Goal: Task Accomplishment & Management: Use online tool/utility

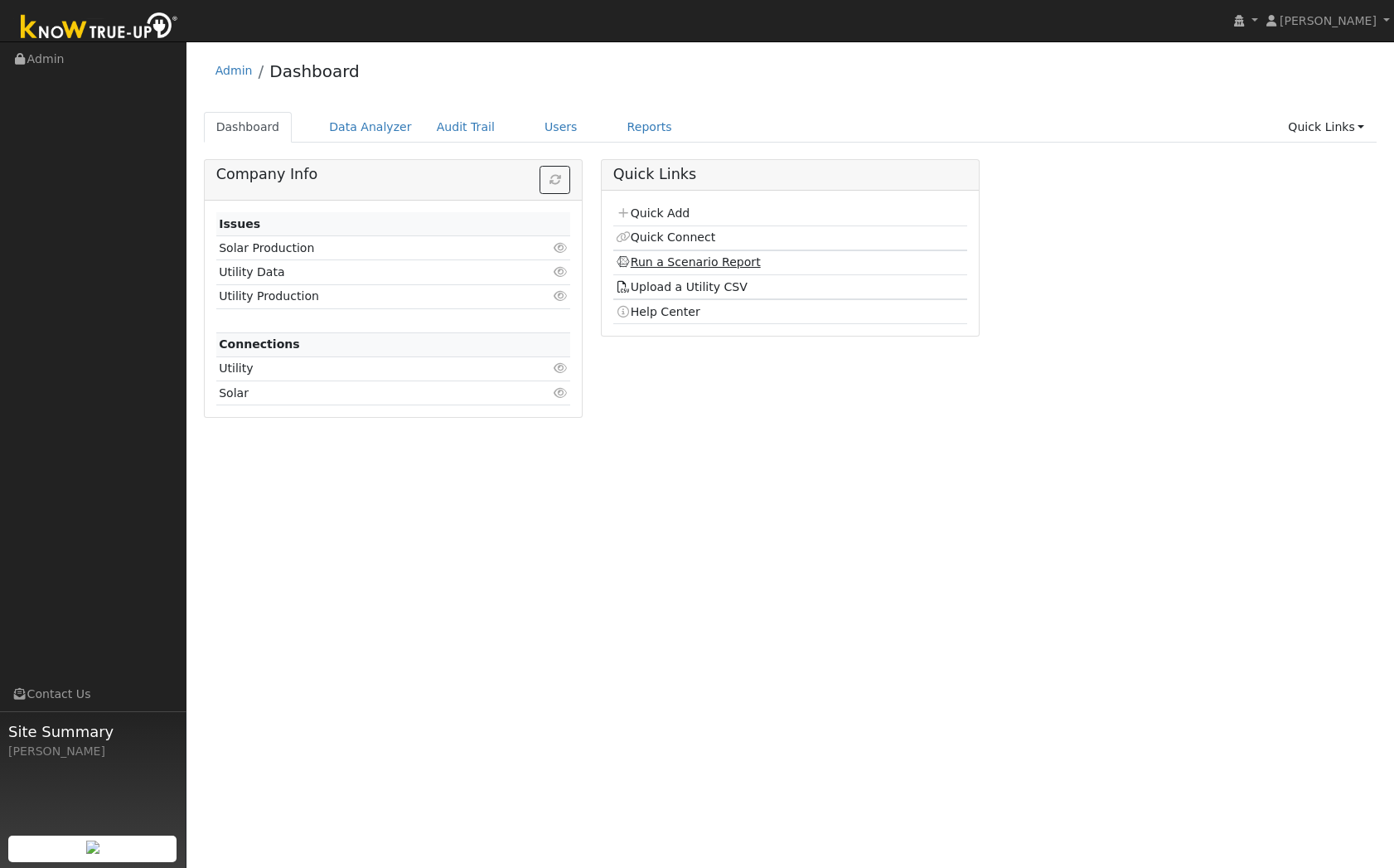
click at [732, 259] on link "Run a Scenario Report" at bounding box center [689, 262] width 145 height 13
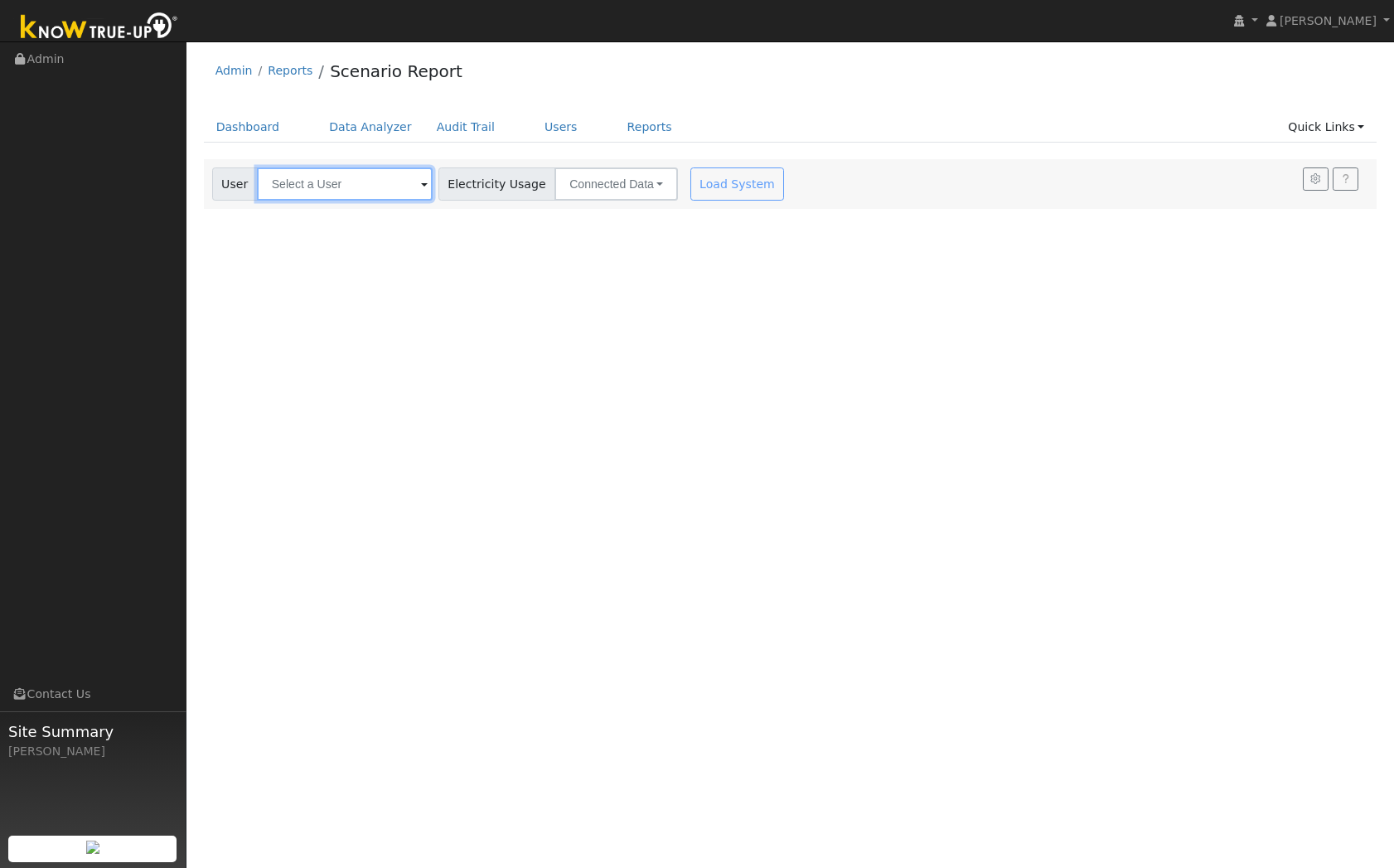
click at [364, 179] on input "text" at bounding box center [345, 184] width 176 height 33
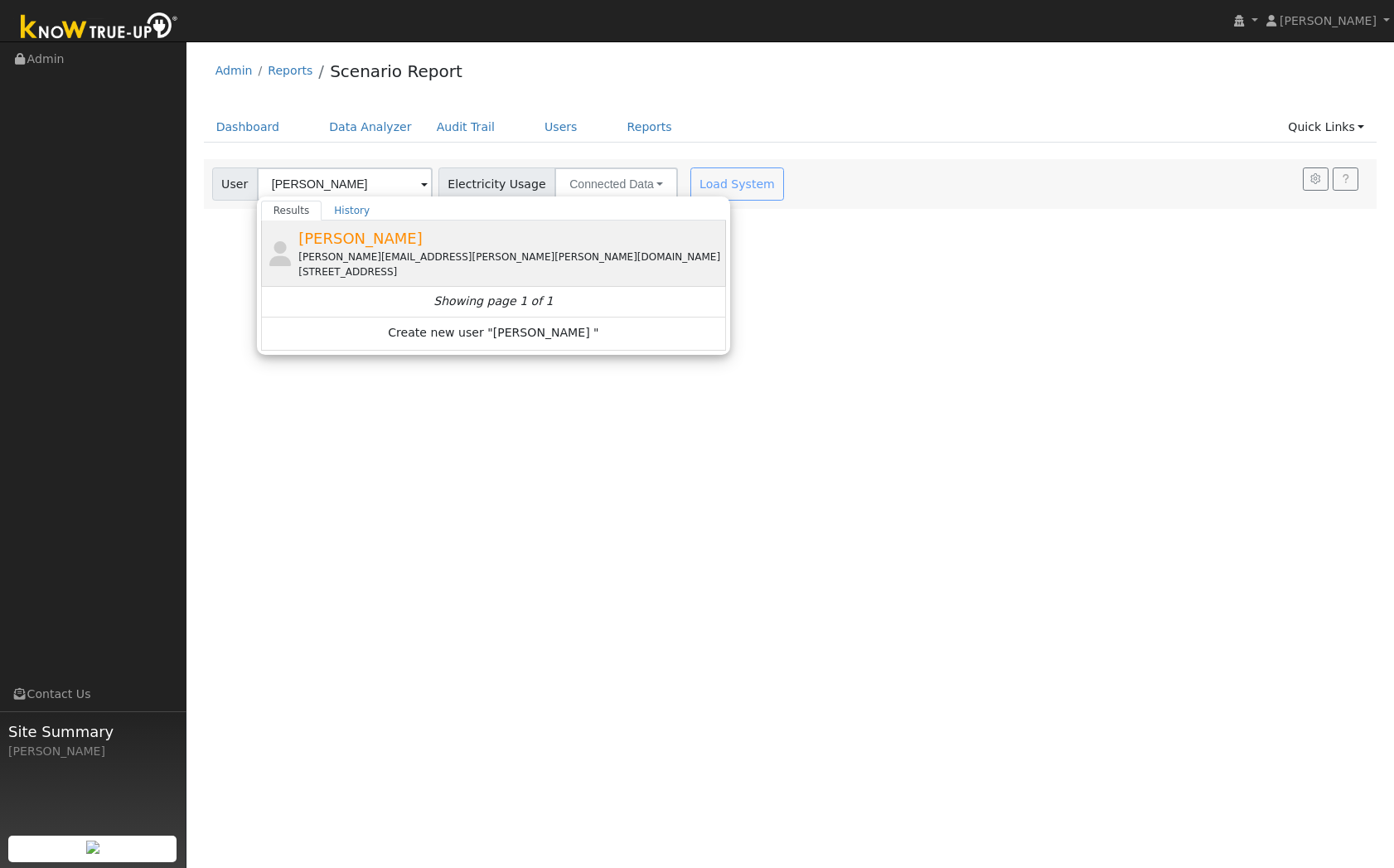
click at [398, 243] on span "[PERSON_NAME]" at bounding box center [361, 238] width 124 height 18
type input "[PERSON_NAME]"
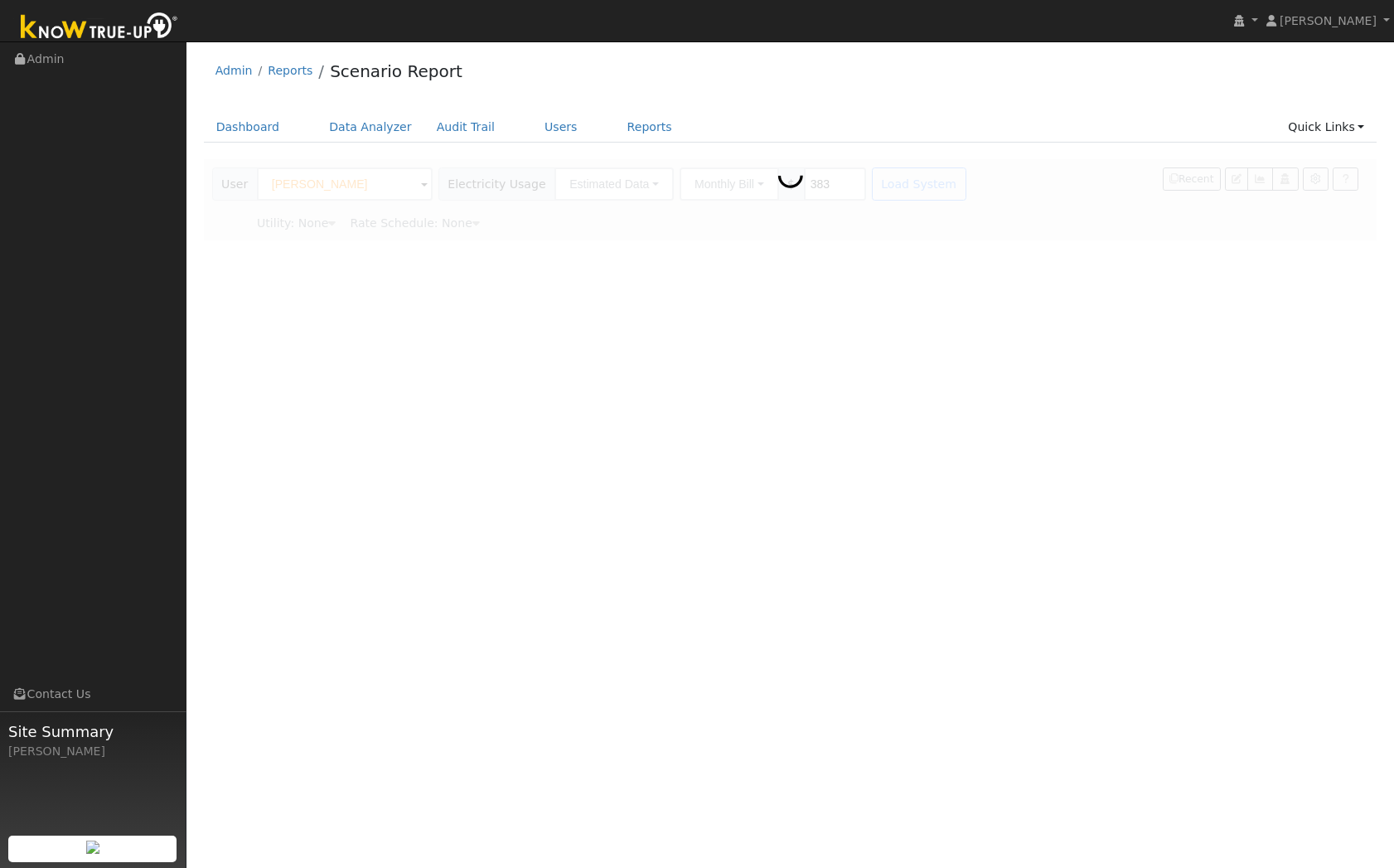
type input "Pacific Gas & Electric"
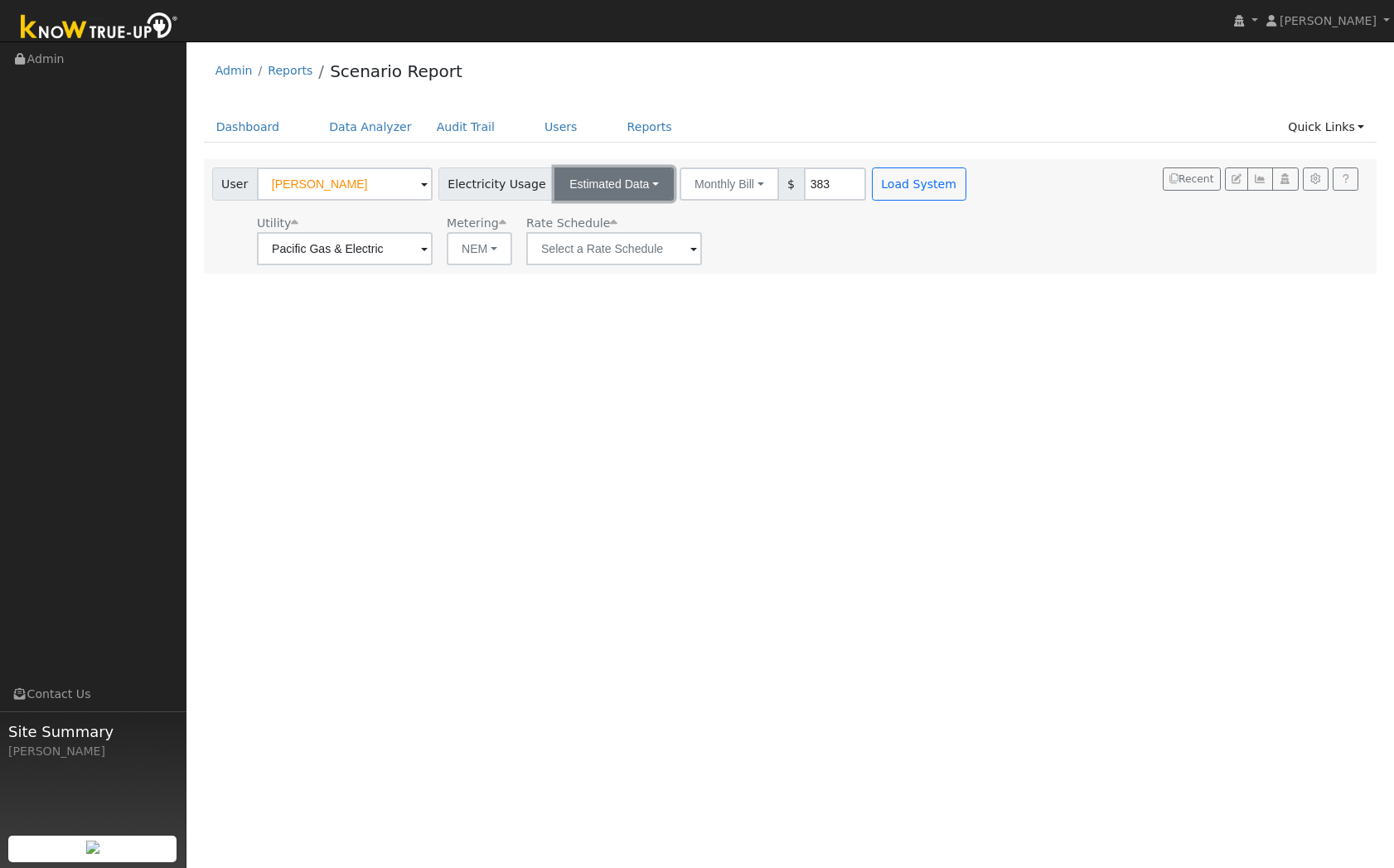
click at [628, 190] on button "Estimated Data" at bounding box center [614, 184] width 119 height 33
click at [598, 219] on link "Connected Data" at bounding box center [614, 220] width 117 height 24
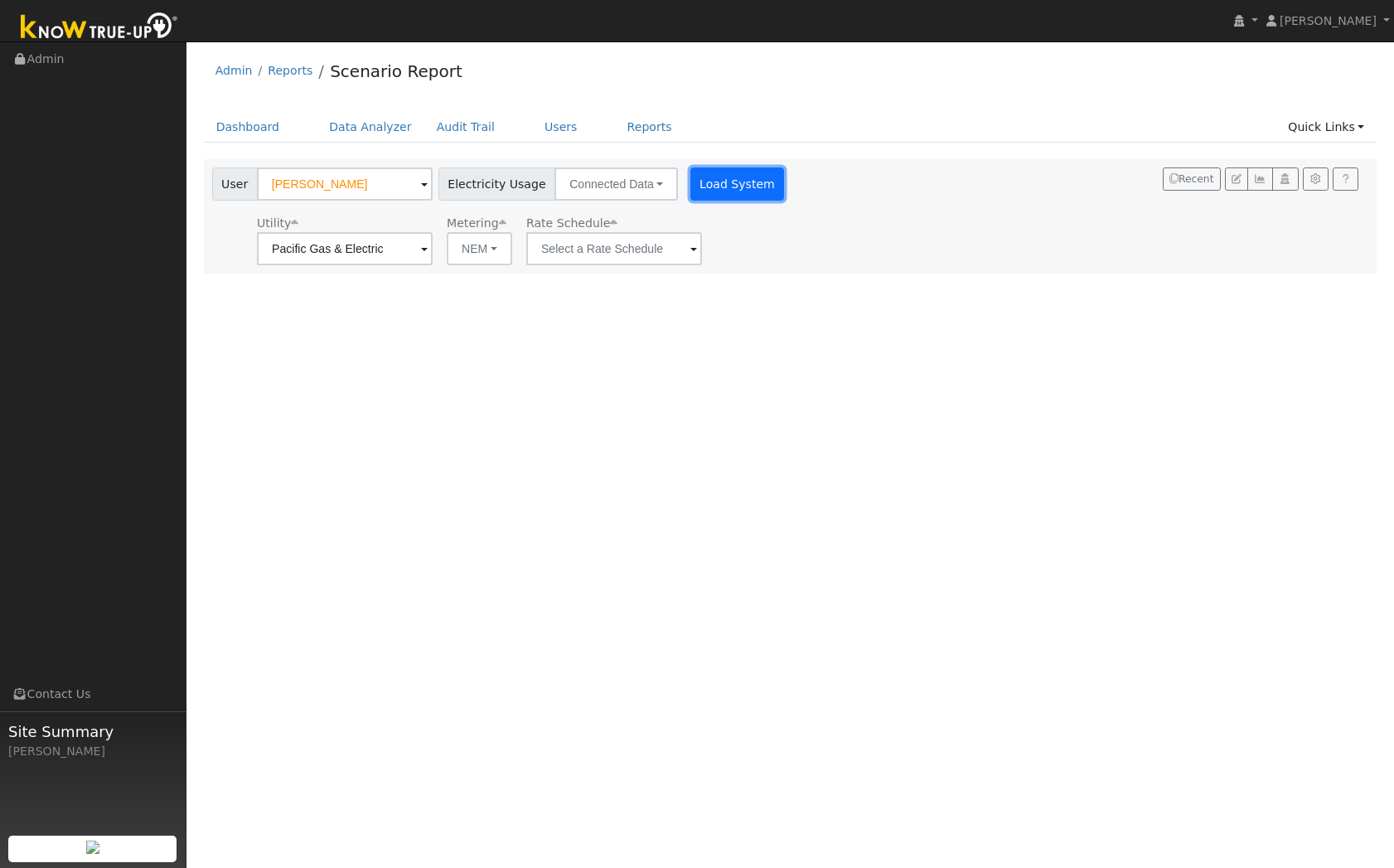
click at [705, 186] on button "Load System" at bounding box center [738, 184] width 95 height 33
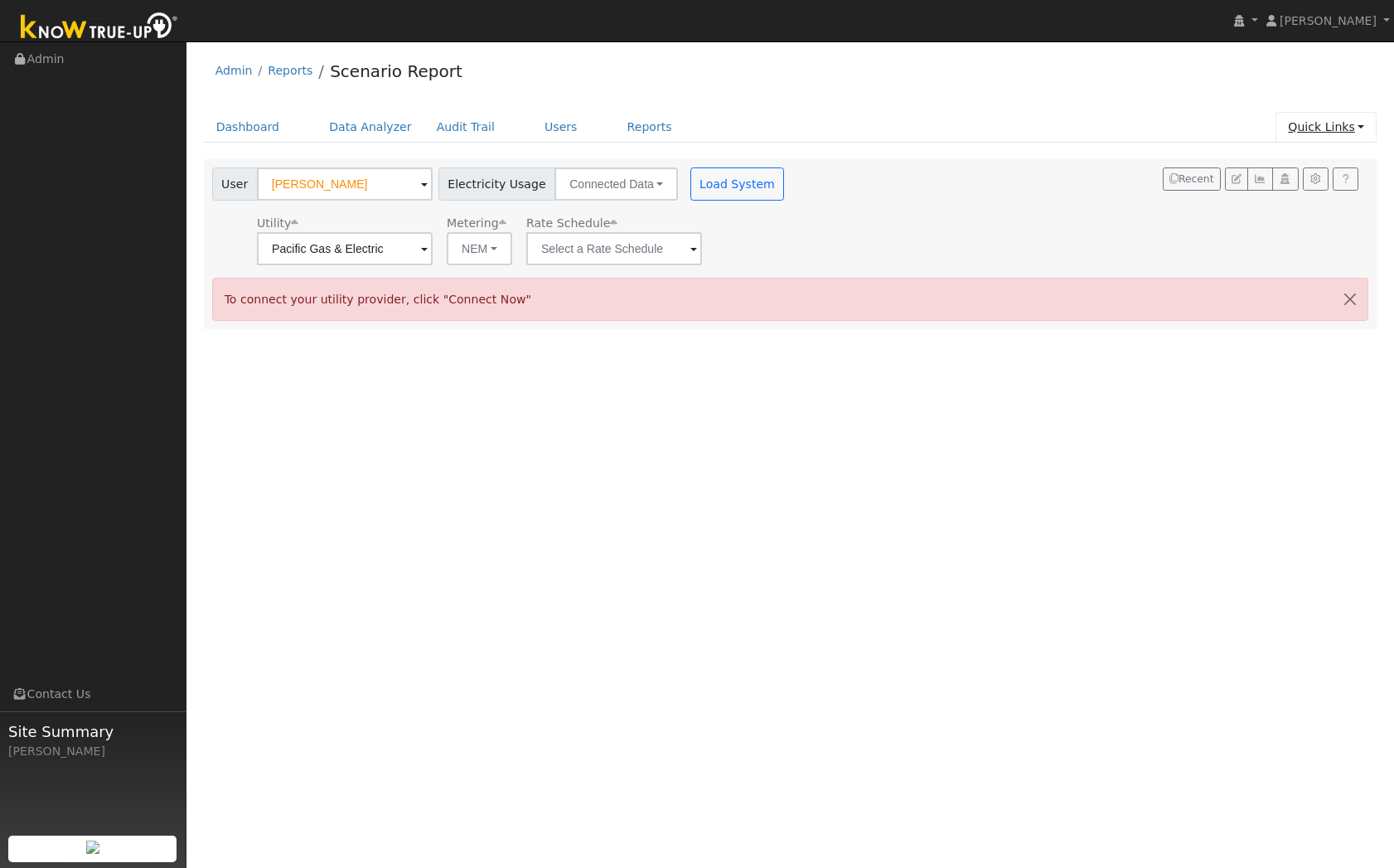
click at [1320, 136] on link "Quick Links" at bounding box center [1327, 127] width 102 height 31
click at [1285, 186] on link "Quick Connect" at bounding box center [1293, 186] width 168 height 24
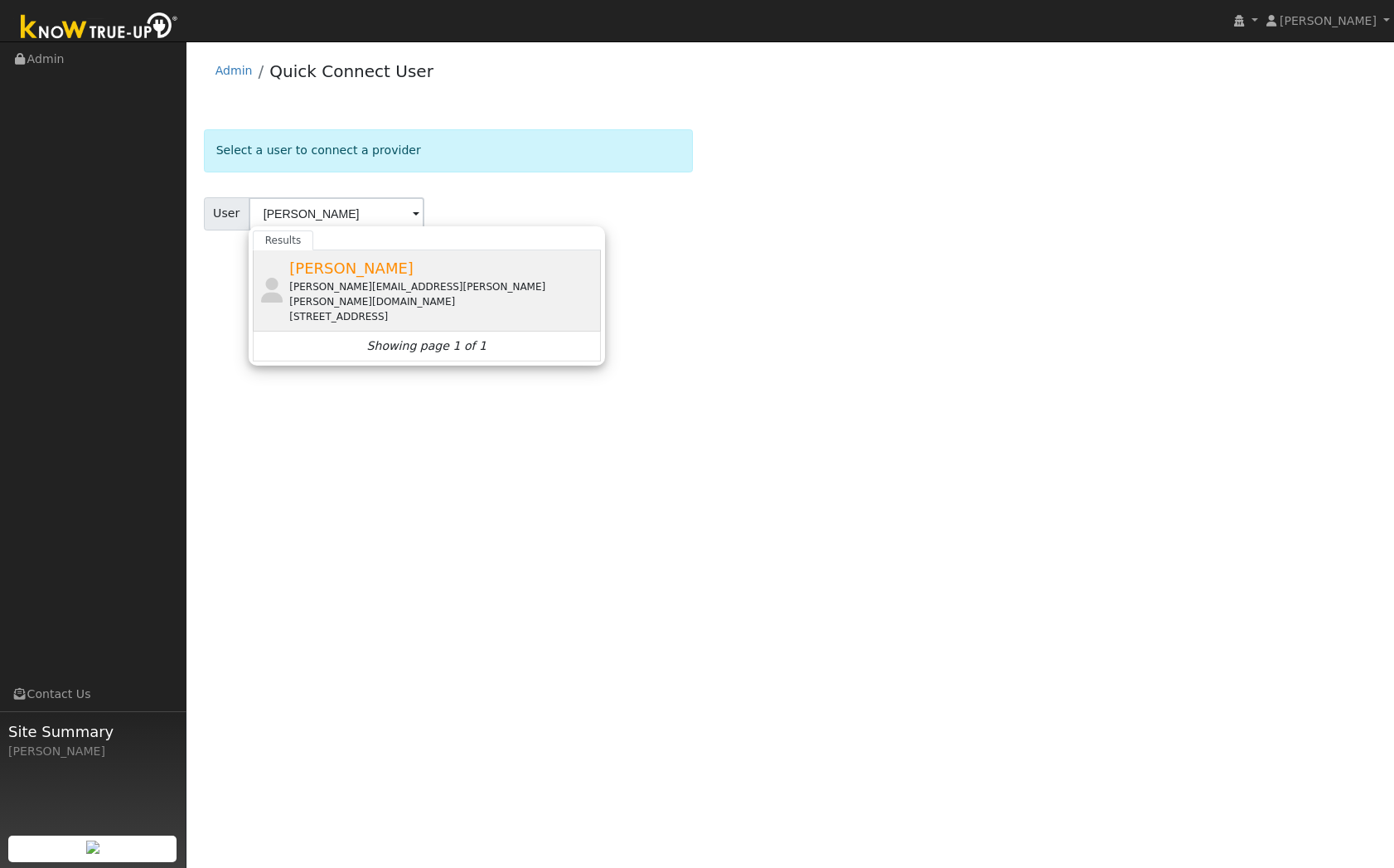
click at [367, 281] on div "jonathan.blake.mitchell@gmail.com" at bounding box center [443, 294] width 307 height 30
type input "Jonathan Mitchell"
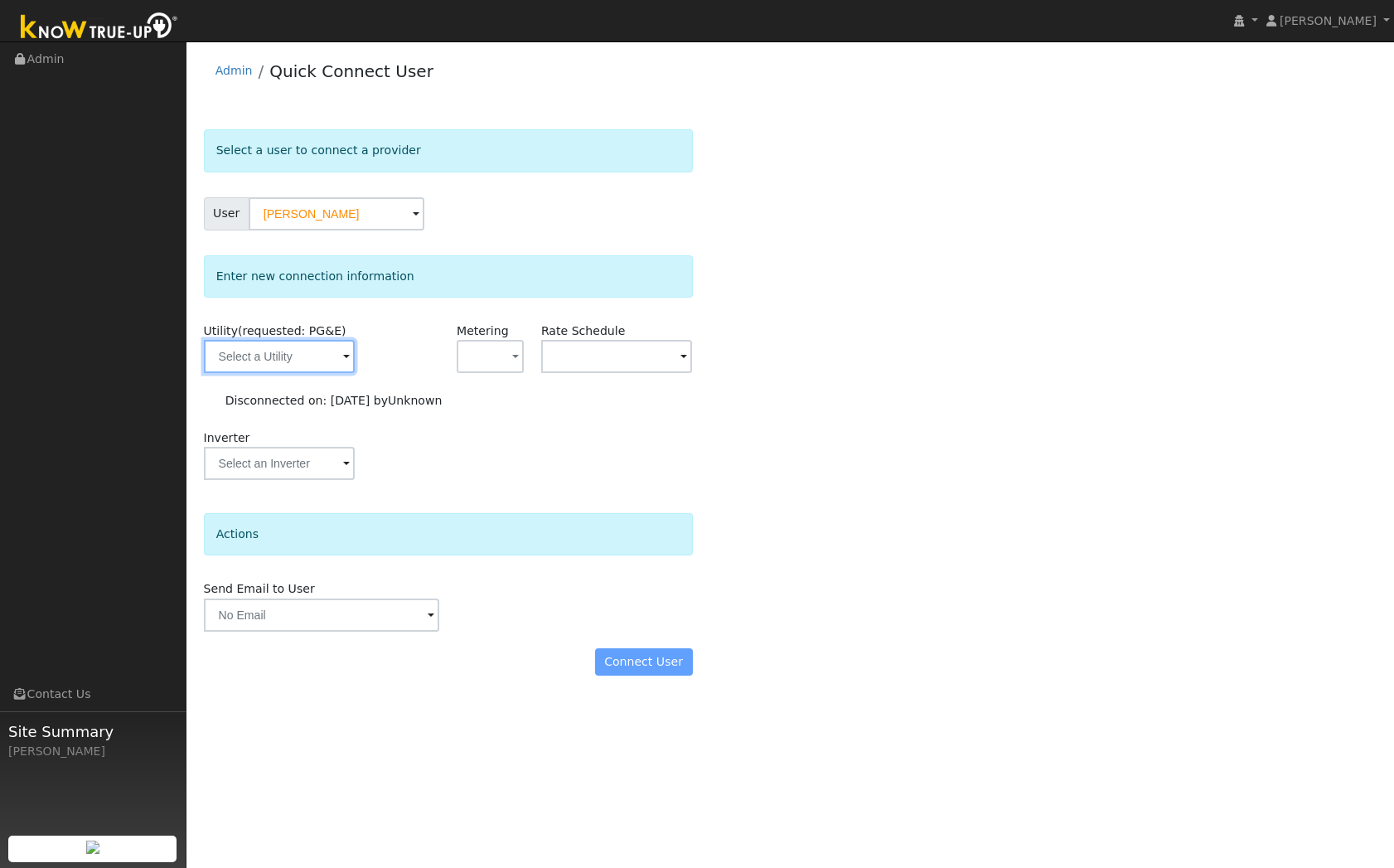
click at [329, 351] on input "text" at bounding box center [279, 356] width 151 height 33
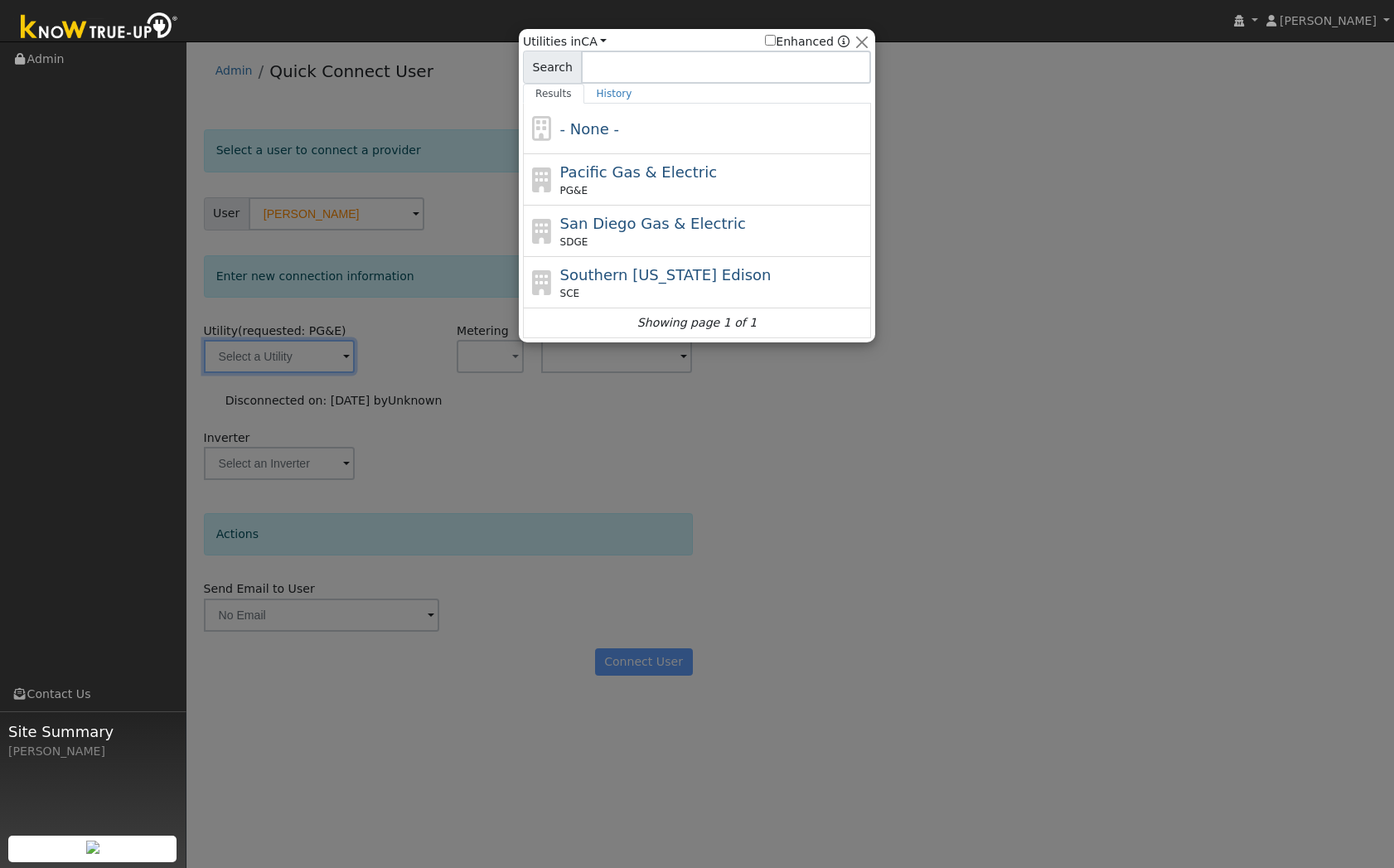
click at [592, 182] on div "Pacific Gas & Electric PG&E" at bounding box center [713, 179] width 307 height 38
type input "PG&E"
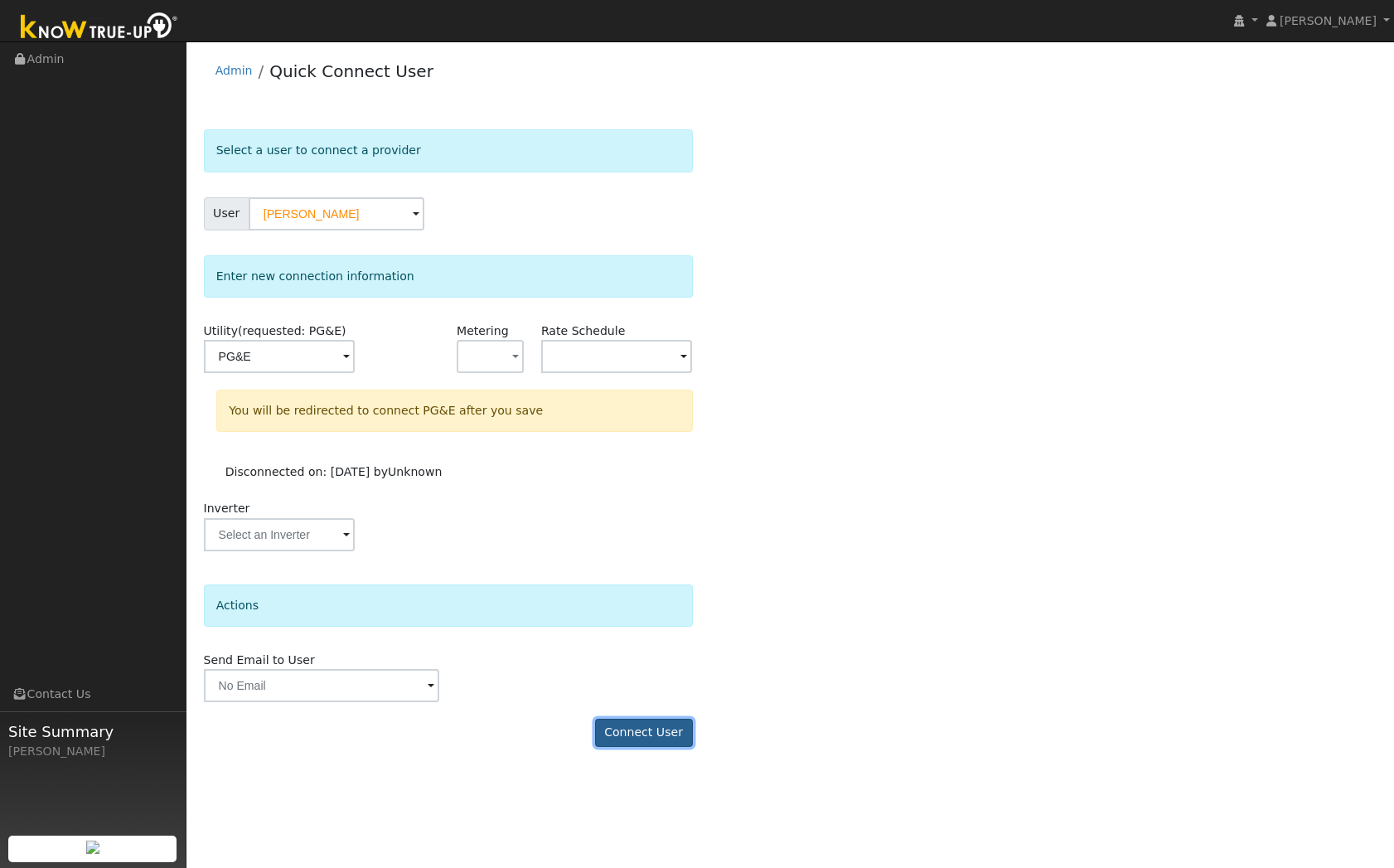
click at [639, 726] on button "Connect User" at bounding box center [644, 732] width 98 height 28
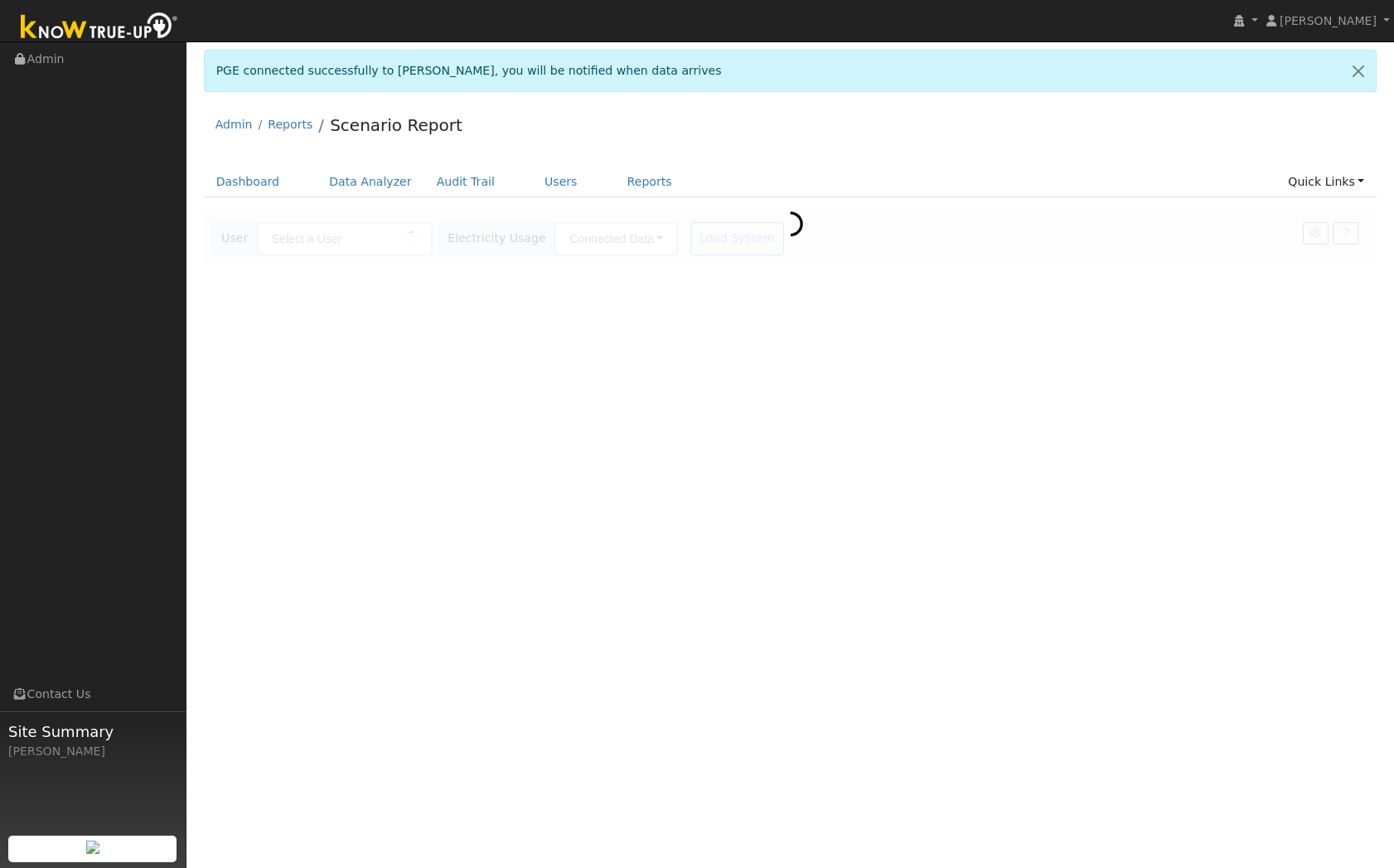
type input "[PERSON_NAME]"
type input "Pacific Gas & Electric"
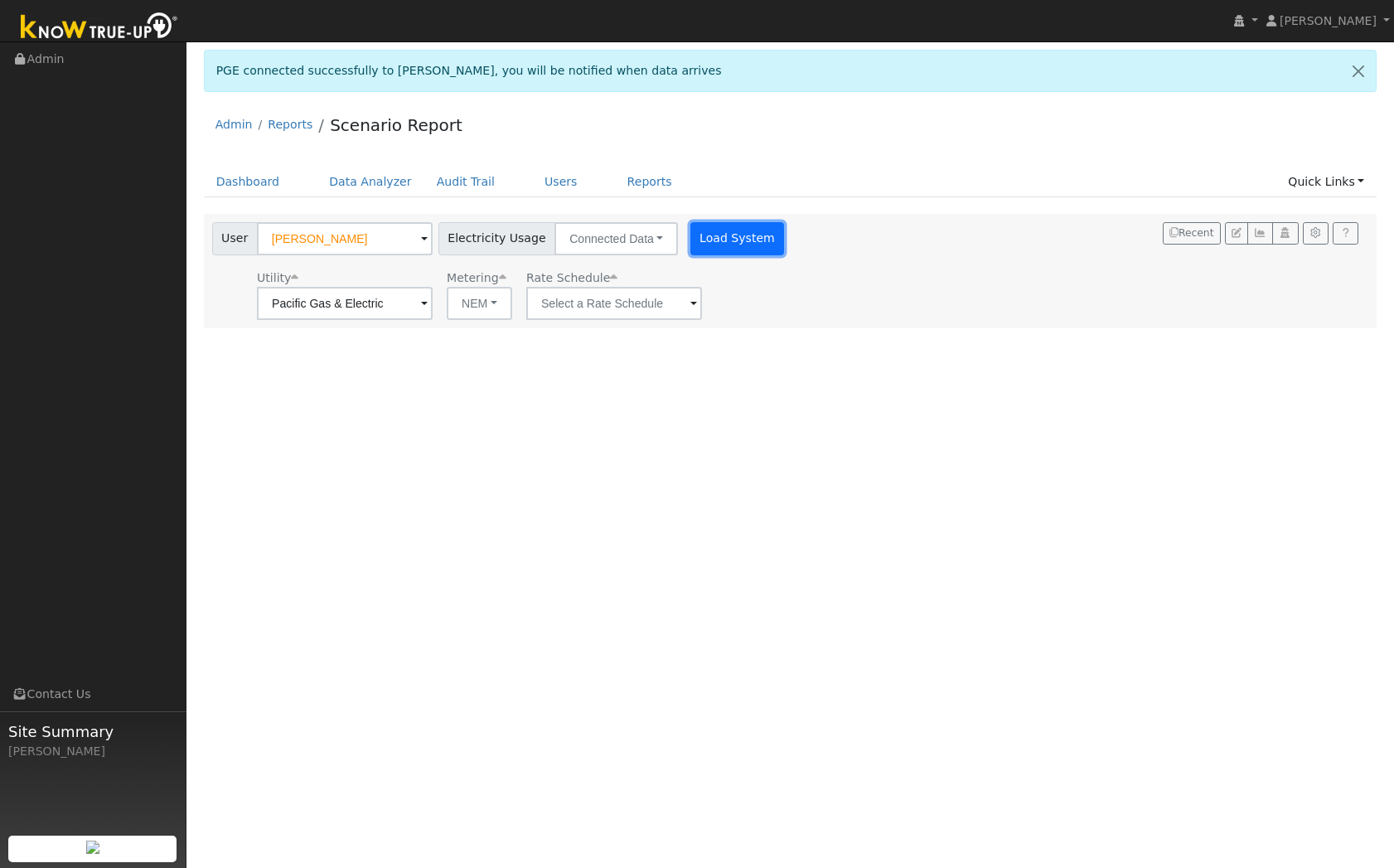
click at [743, 236] on button "Load System" at bounding box center [738, 239] width 95 height 33
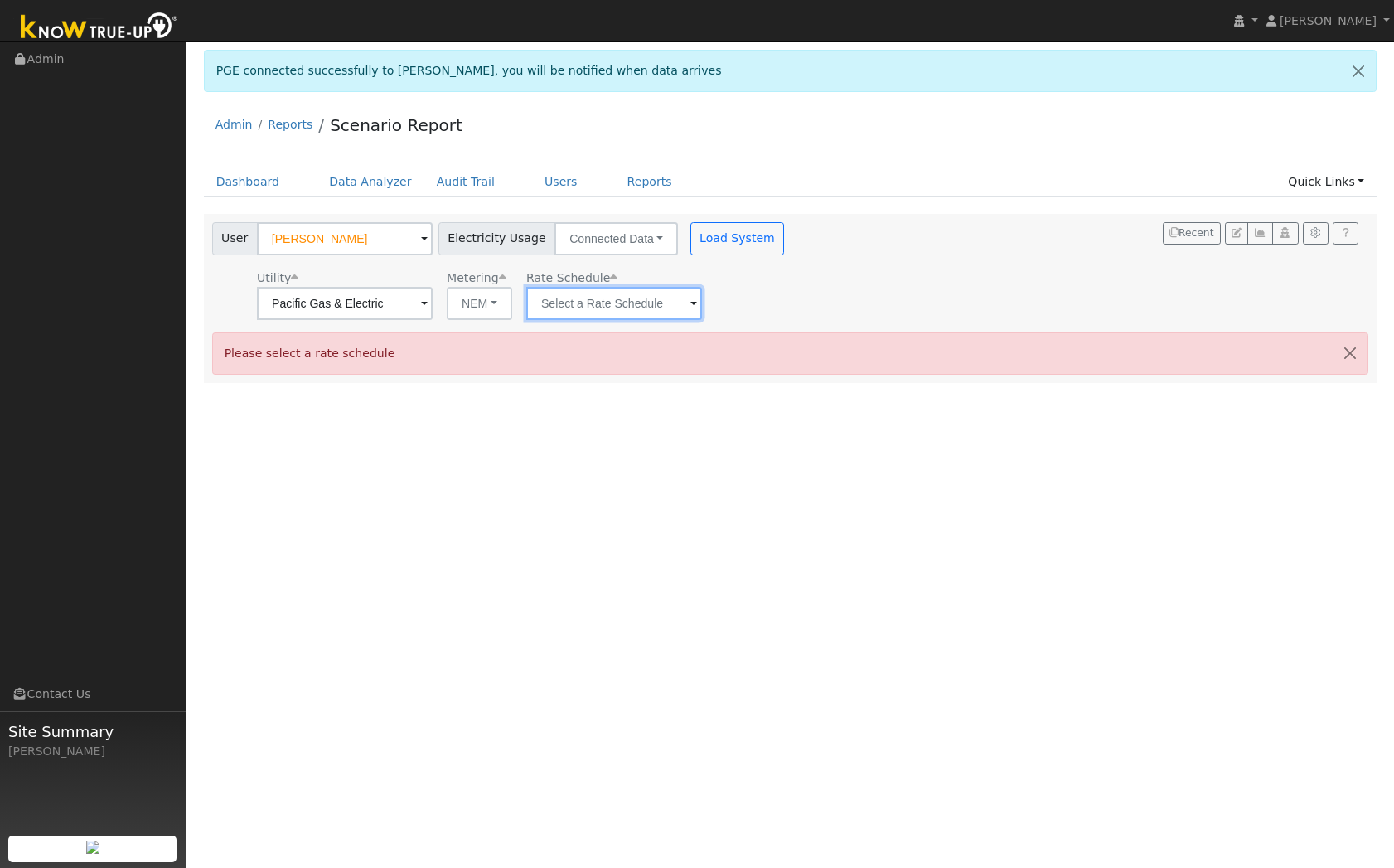
click at [432, 312] on input "text" at bounding box center [345, 304] width 176 height 33
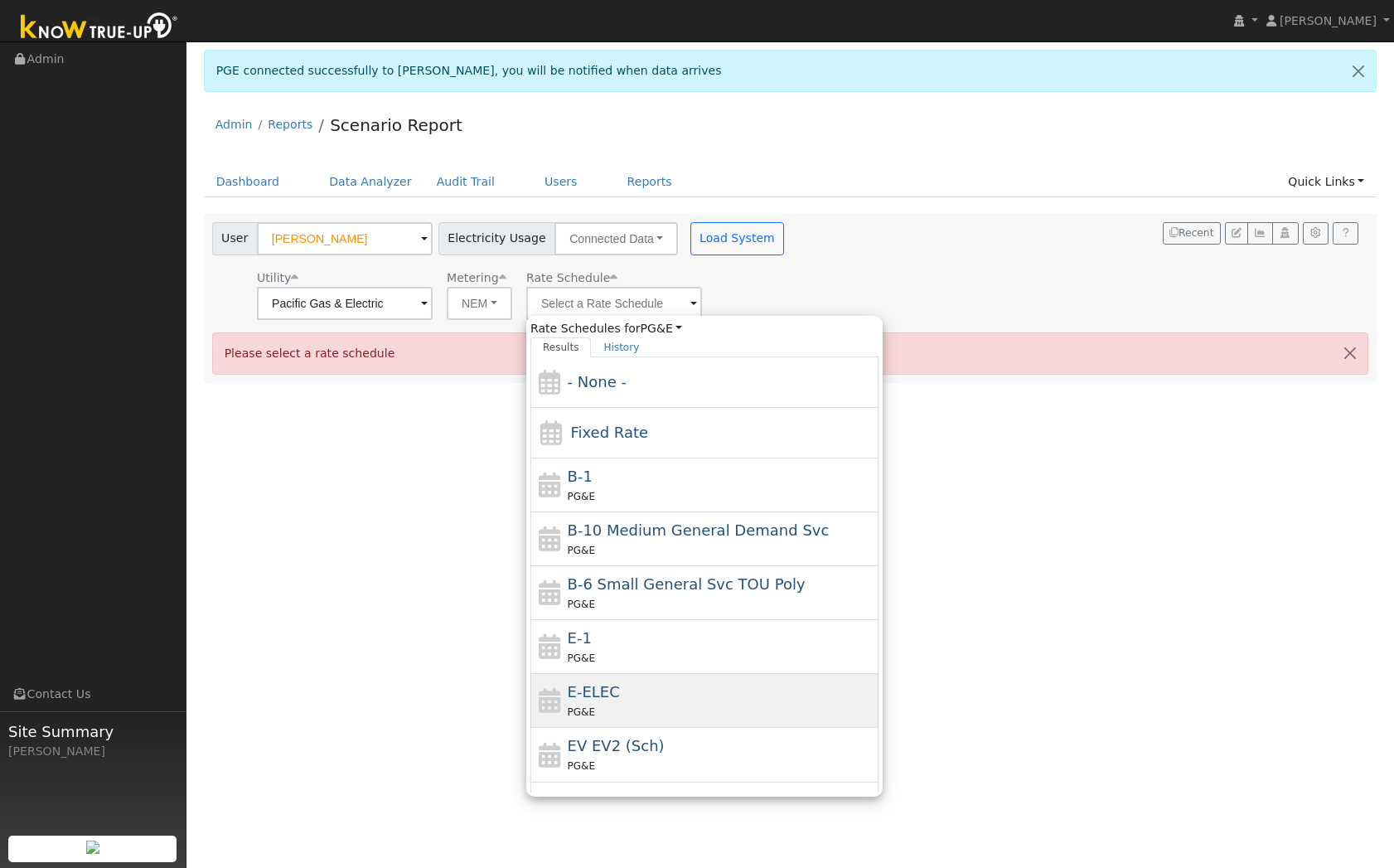
click at [596, 702] on div "E-ELEC PG&E" at bounding box center [721, 700] width 307 height 39
type input "E-ELEC"
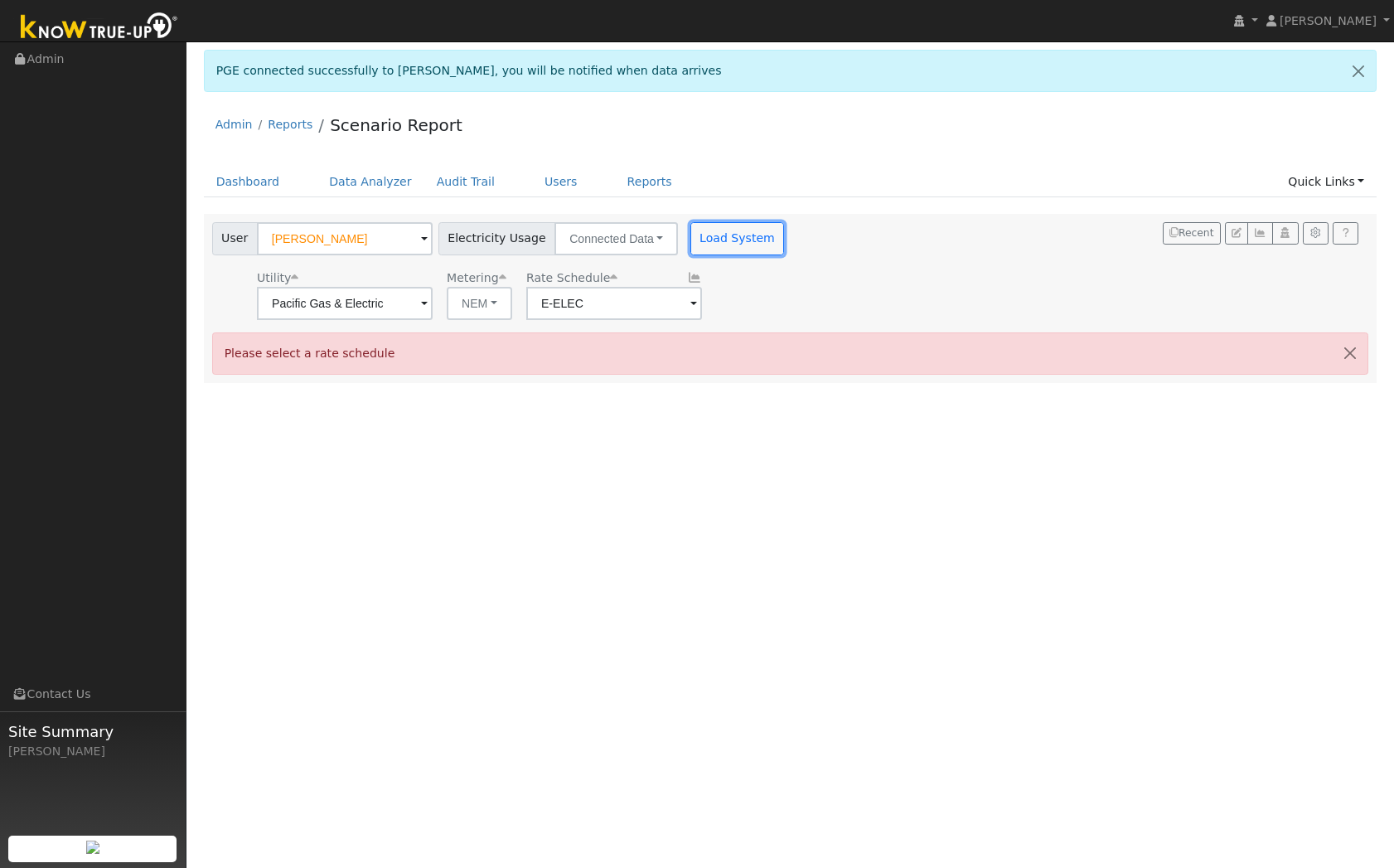
click at [729, 225] on button "Load System" at bounding box center [738, 239] width 95 height 33
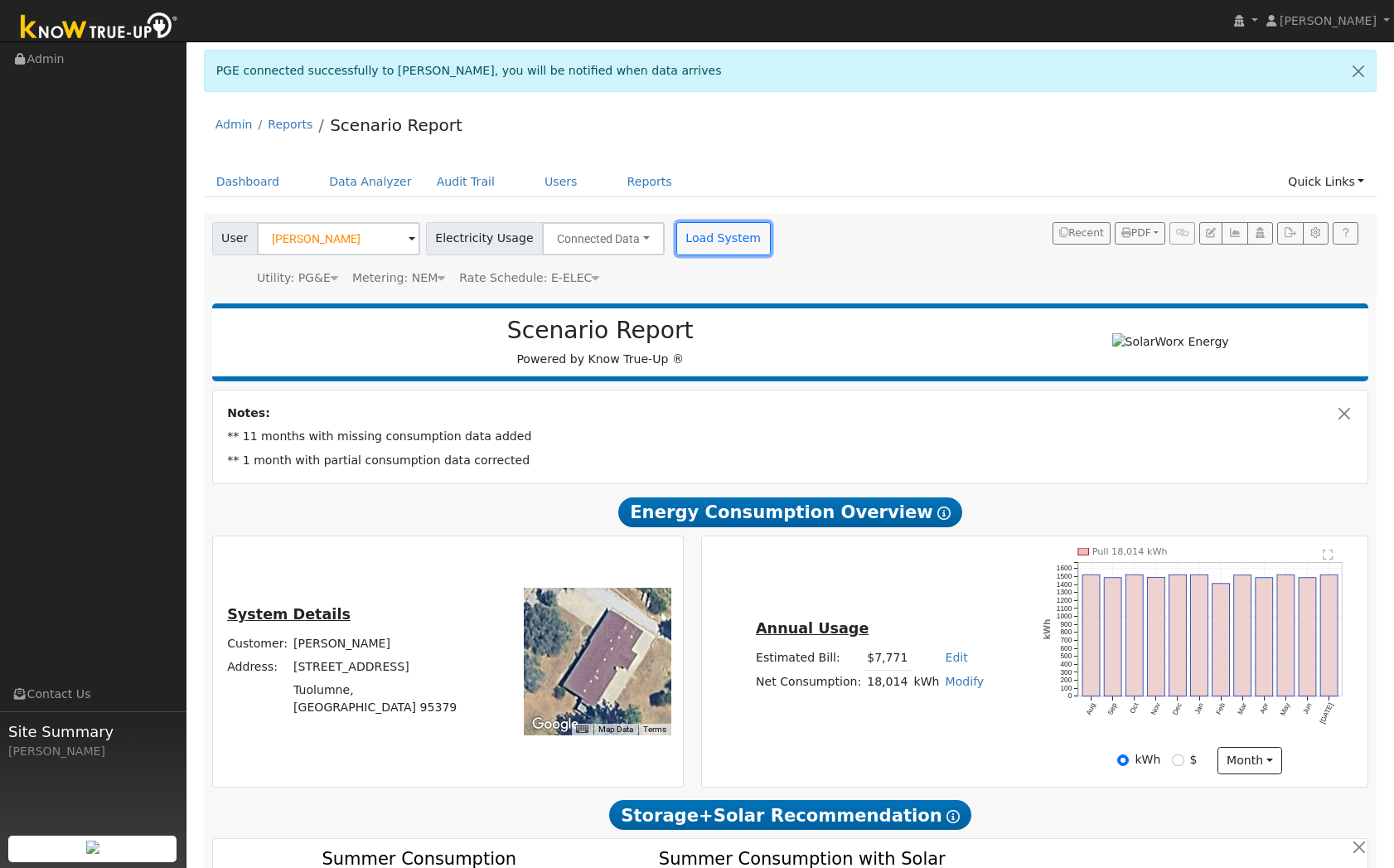
click at [716, 247] on button "Load System" at bounding box center [724, 239] width 95 height 33
click at [712, 238] on button "Load System" at bounding box center [724, 239] width 95 height 33
click at [1325, 728] on icon "Pull 13,828 kWh Aug Sep Oct Nov Dec Jan Feb Mar Apr May Jun [DATE] 0 100 200 30…" at bounding box center [1199, 646] width 312 height 197
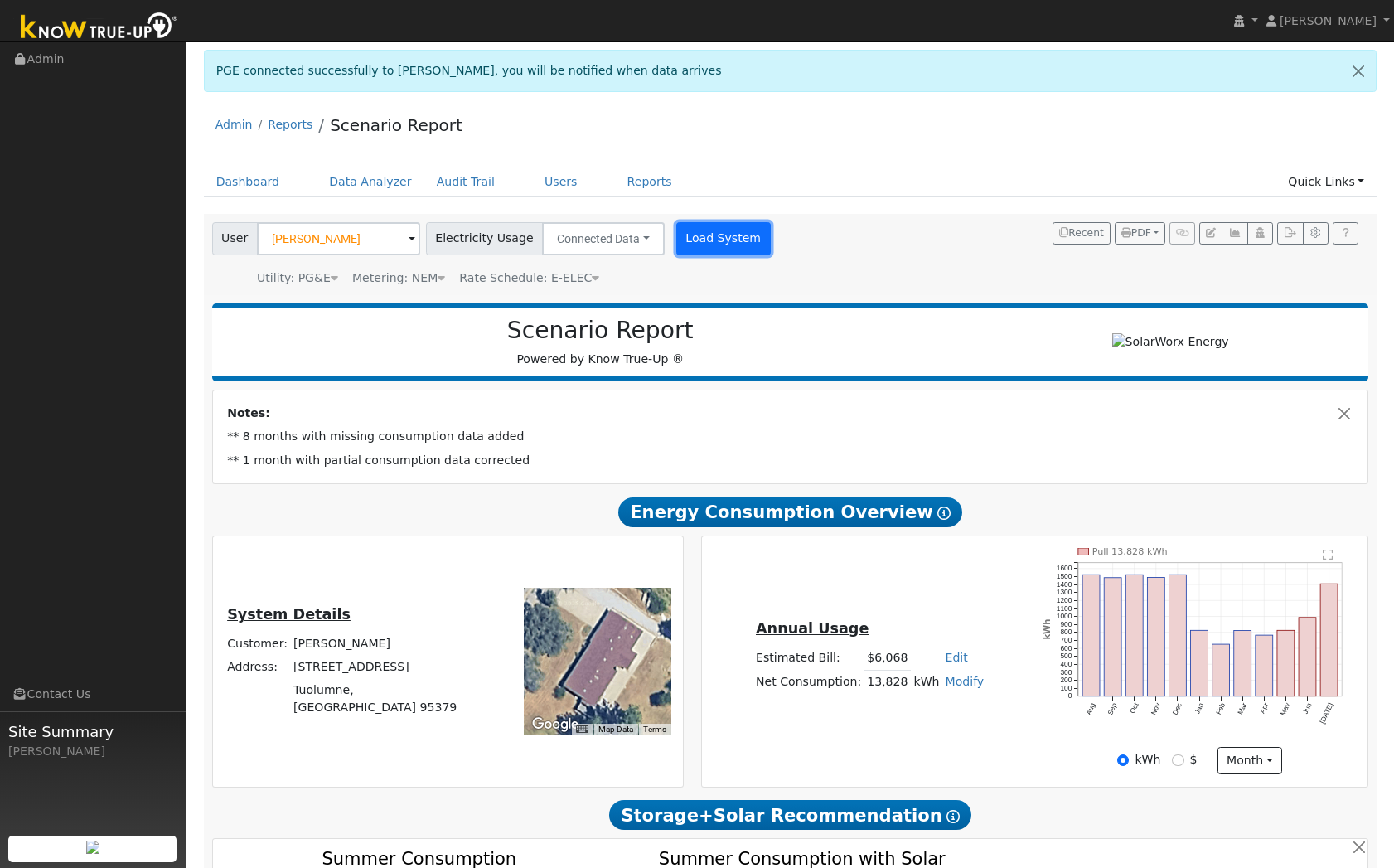
click at [726, 244] on button "Load System" at bounding box center [724, 239] width 95 height 33
click at [732, 244] on button "Load System" at bounding box center [724, 239] width 95 height 33
click at [726, 243] on button "Load System" at bounding box center [724, 239] width 95 height 33
click at [702, 239] on button "Load System" at bounding box center [724, 239] width 95 height 33
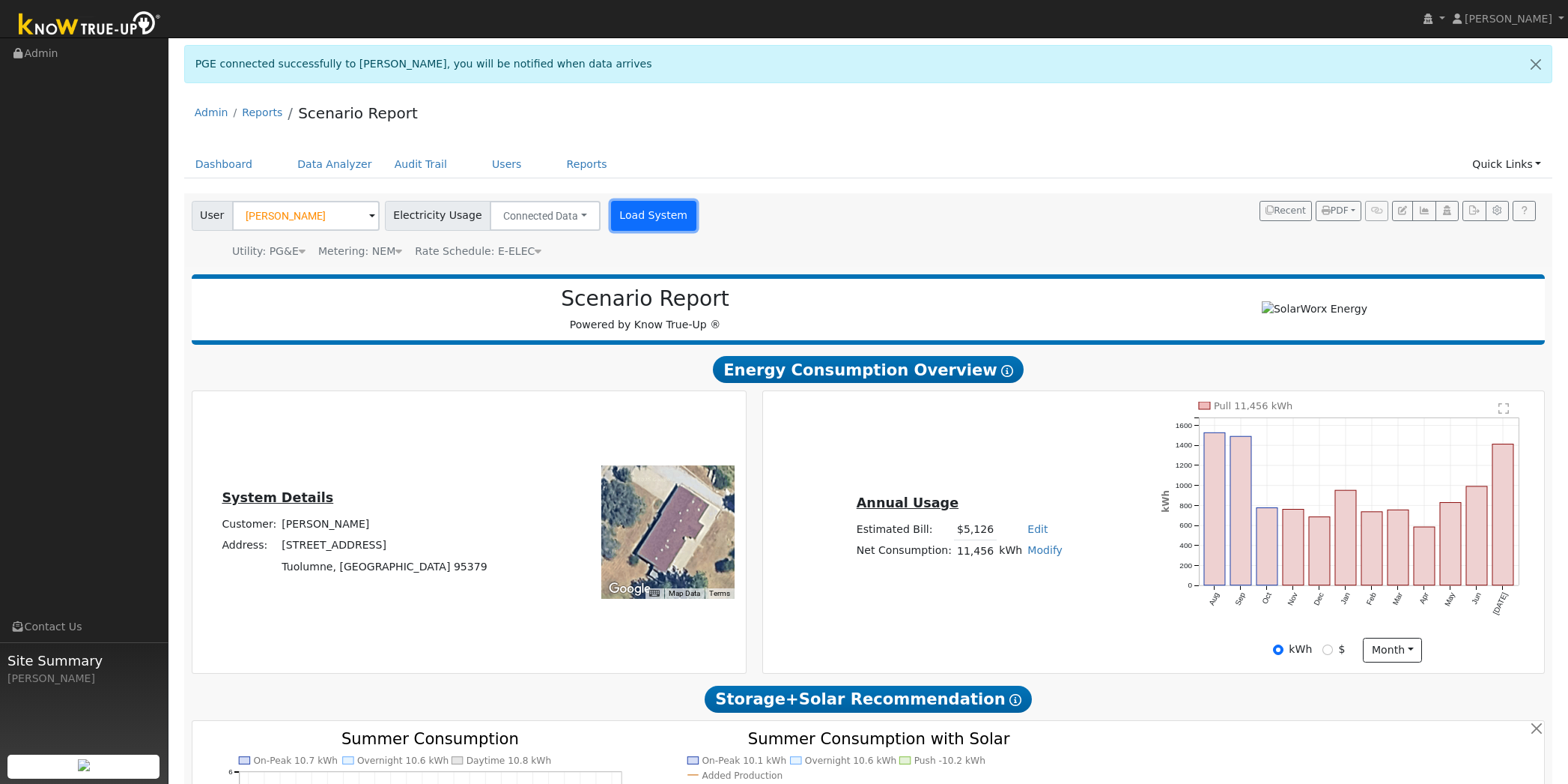
click at [630, 217] on button "Load System" at bounding box center [654, 216] width 85 height 30
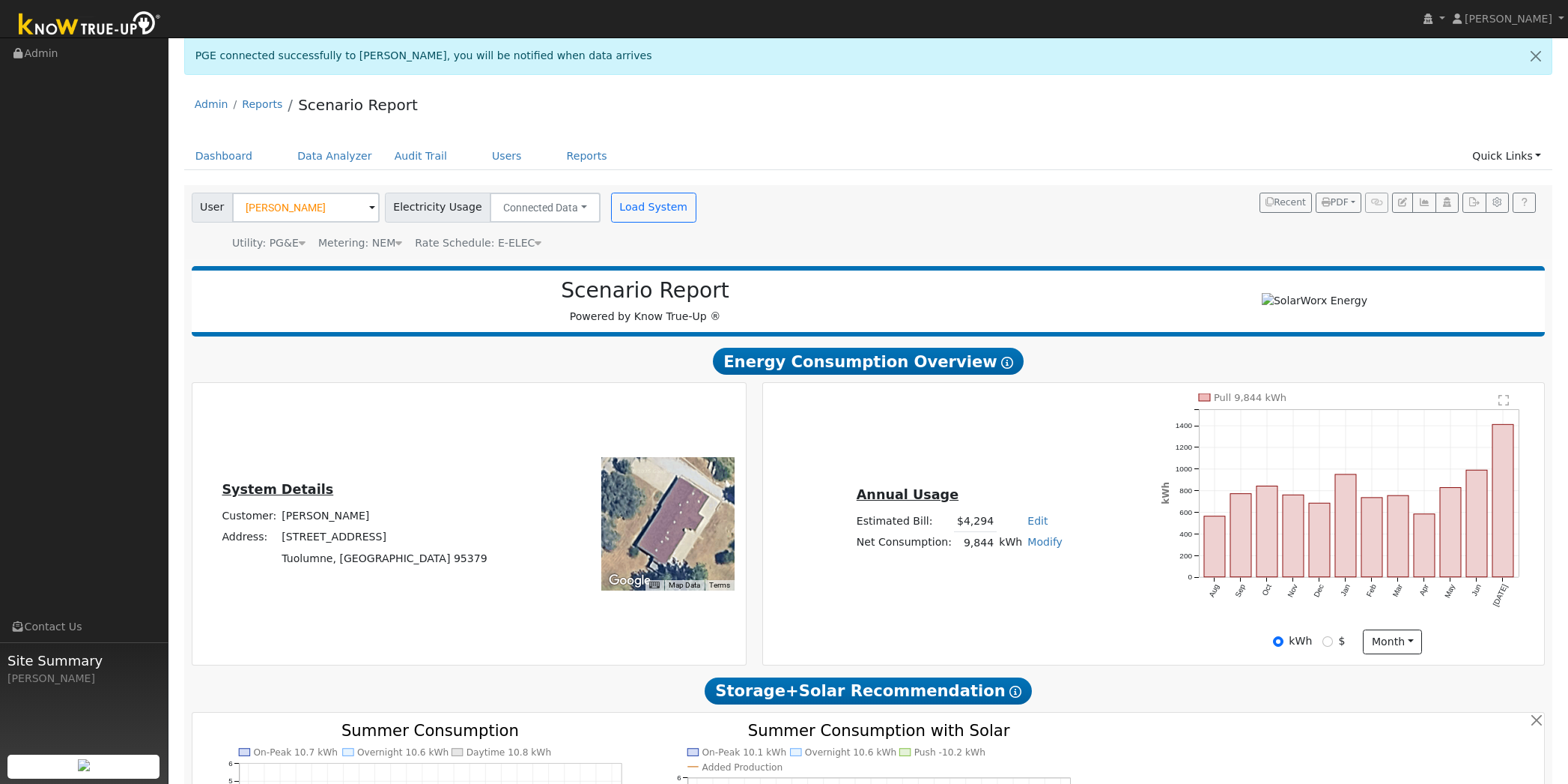
scroll to position [10, 0]
